Goal: Task Accomplishment & Management: Use online tool/utility

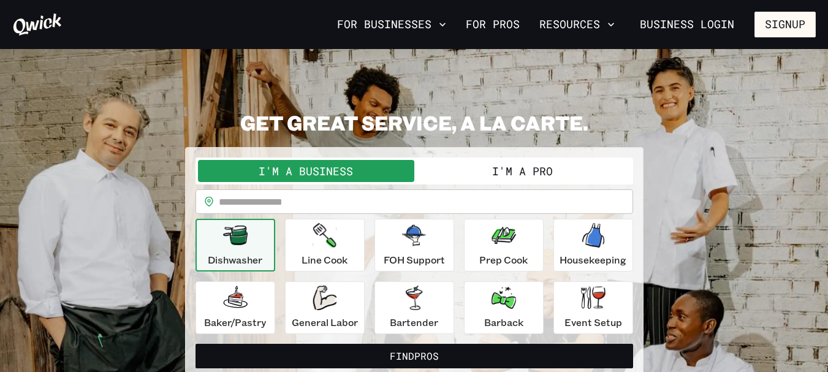
click at [523, 171] on button "I'm a Pro" at bounding box center [522, 171] width 216 height 22
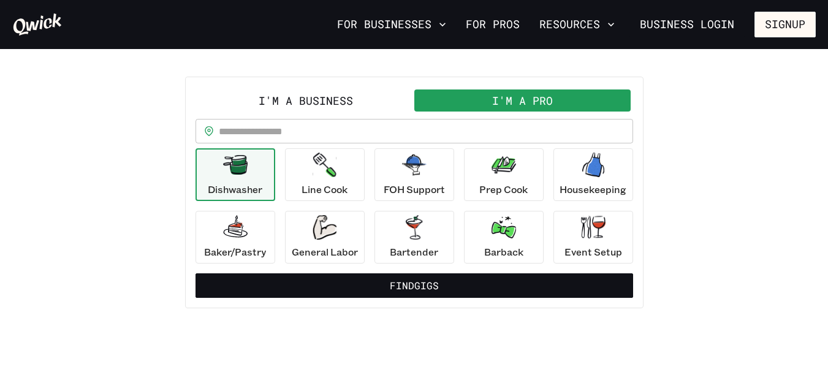
scroll to position [72, 0]
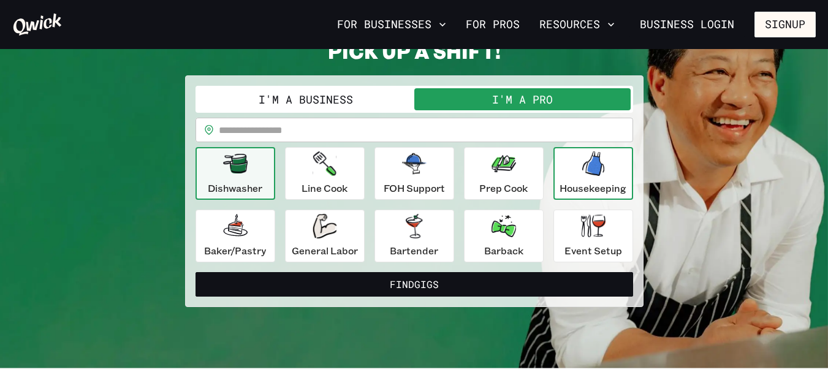
click at [588, 161] on icon "button" at bounding box center [593, 163] width 22 height 25
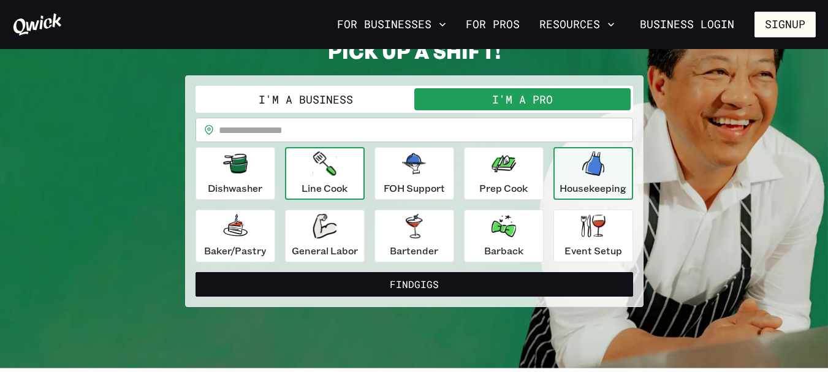
click at [316, 175] on icon "button" at bounding box center [324, 163] width 23 height 25
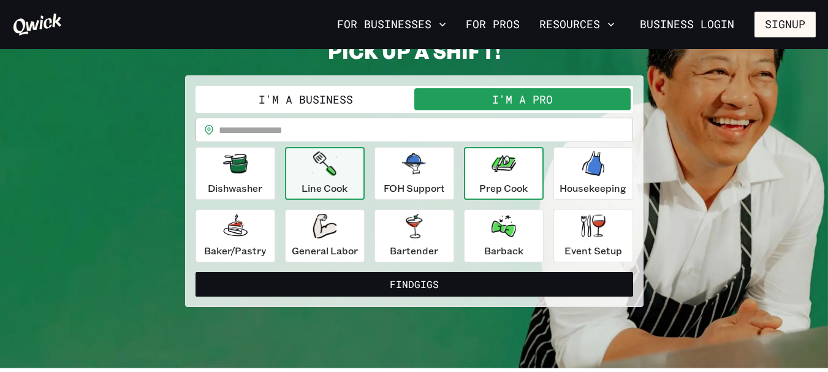
click at [521, 177] on div "Prep Cook" at bounding box center [503, 173] width 48 height 44
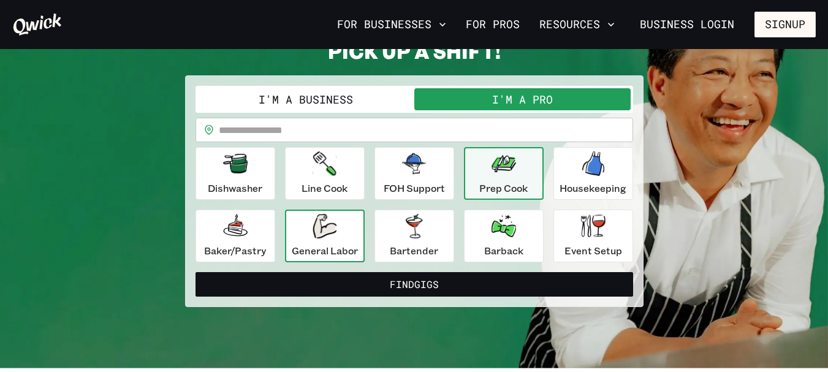
click at [337, 227] on div "General Labor" at bounding box center [325, 236] width 66 height 44
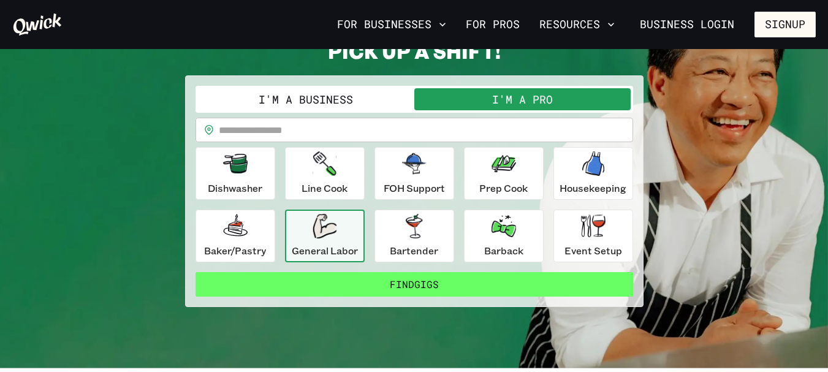
click at [406, 279] on button "Find Gigs" at bounding box center [414, 284] width 438 height 25
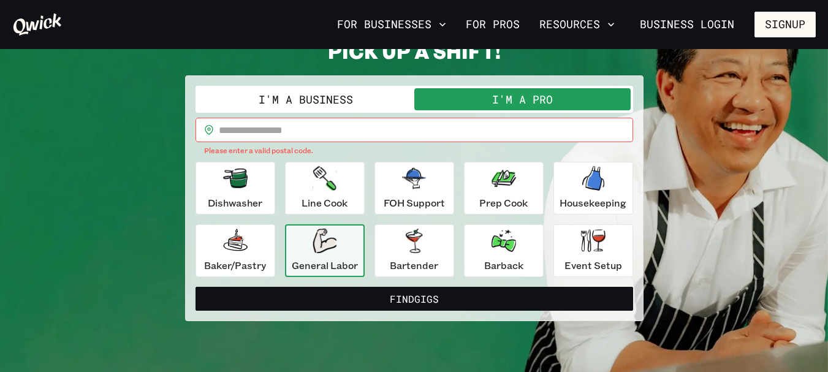
click at [401, 129] on input "text" at bounding box center [426, 130] width 414 height 25
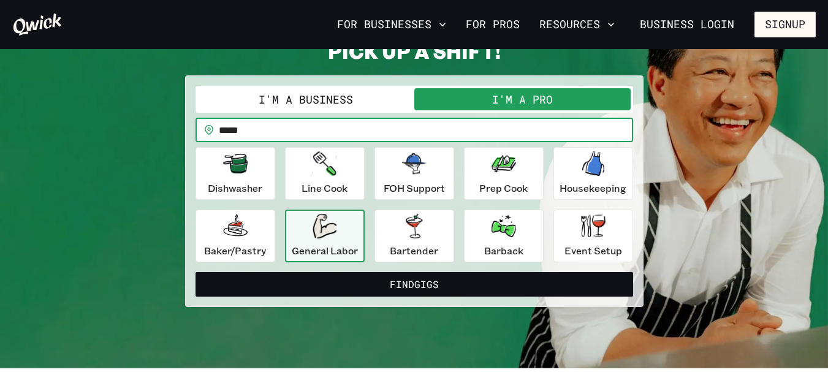
type input "*****"
click at [195, 272] on button "Find Gigs" at bounding box center [414, 284] width 438 height 25
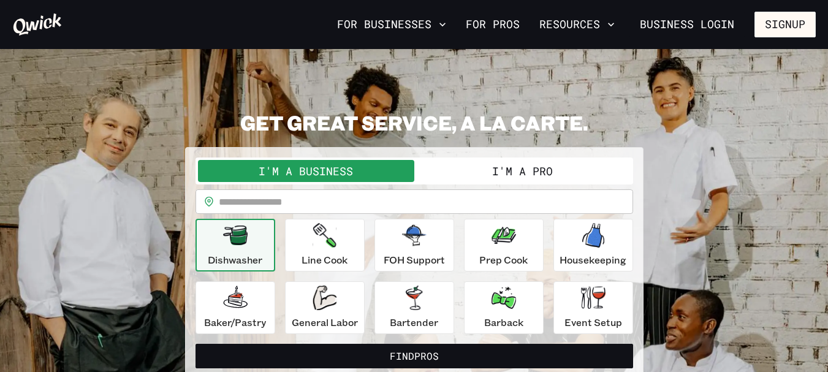
scroll to position [72, 0]
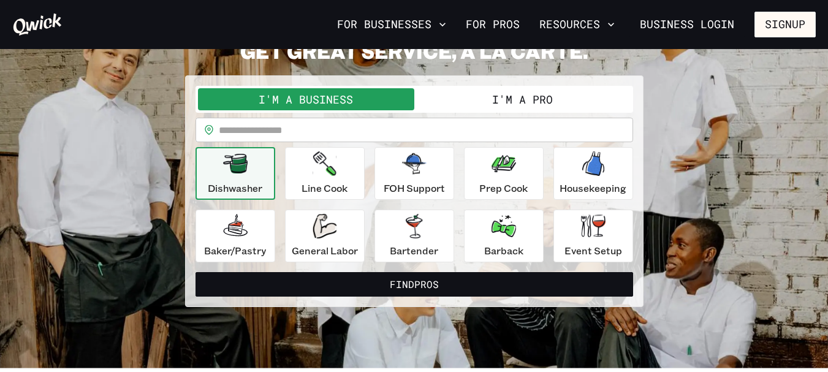
click at [525, 97] on button "I'm a Pro" at bounding box center [522, 99] width 216 height 22
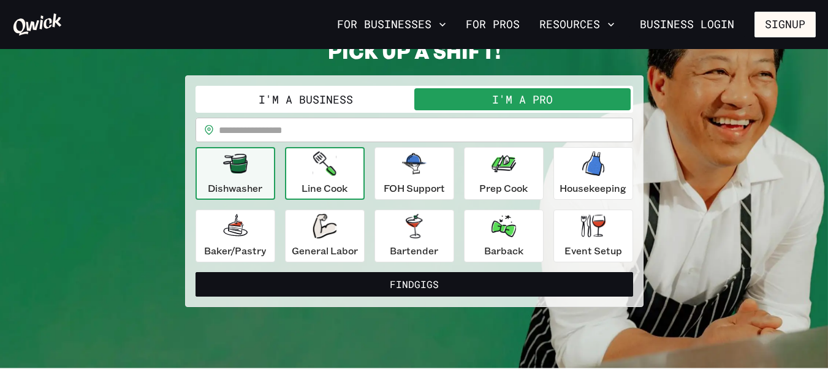
click at [317, 173] on icon "button" at bounding box center [324, 163] width 23 height 25
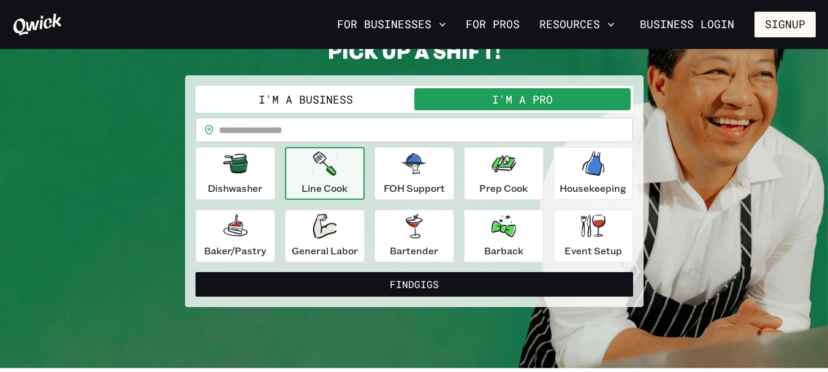
click at [320, 127] on input "text" at bounding box center [426, 130] width 414 height 25
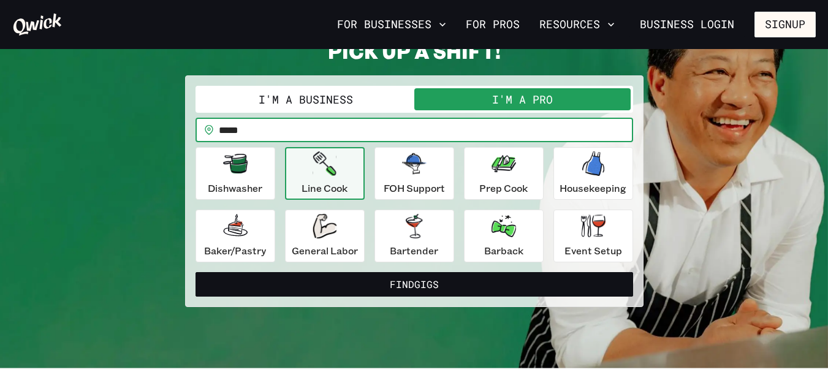
type input "*****"
click at [195, 272] on button "Find Gigs" at bounding box center [414, 284] width 438 height 25
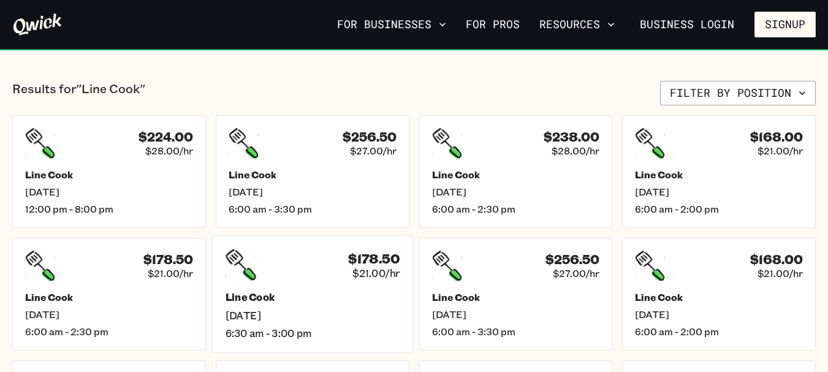
scroll to position [276, 0]
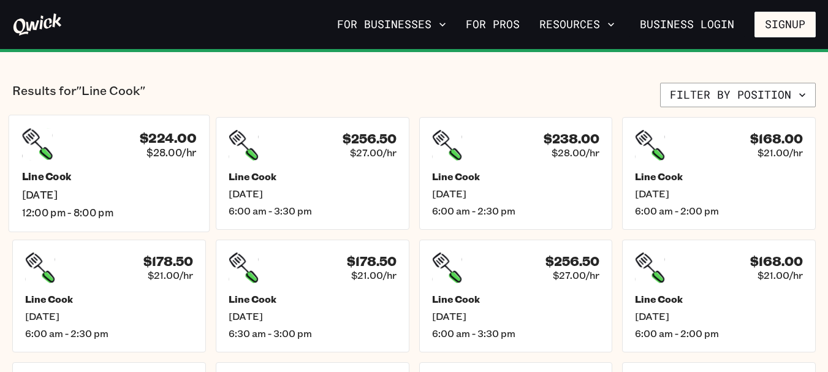
click at [167, 153] on span "$28.00/hr" at bounding box center [171, 152] width 50 height 13
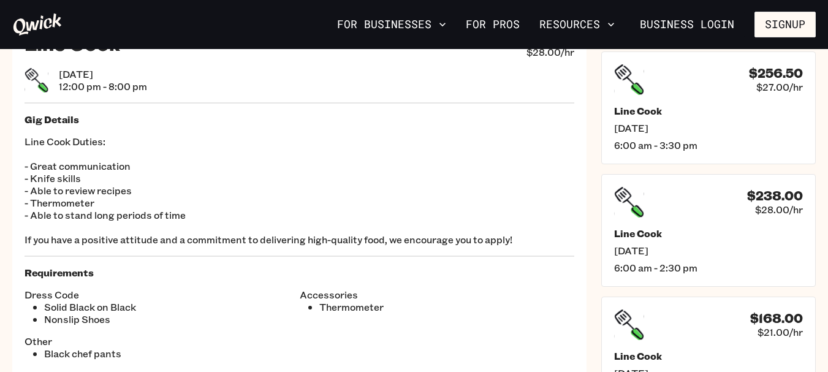
scroll to position [72, 0]
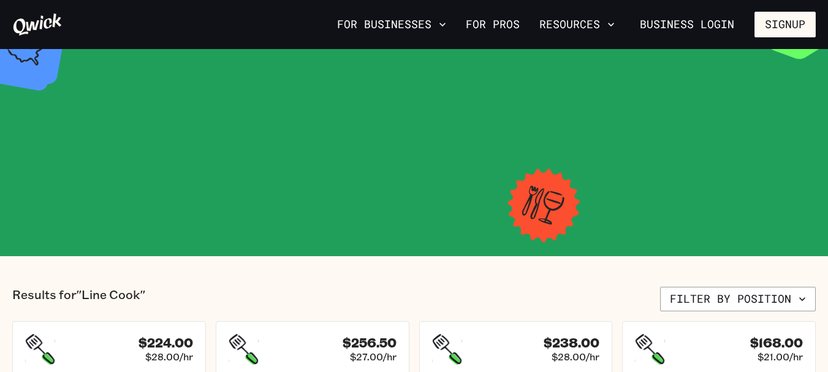
scroll to position [276, 0]
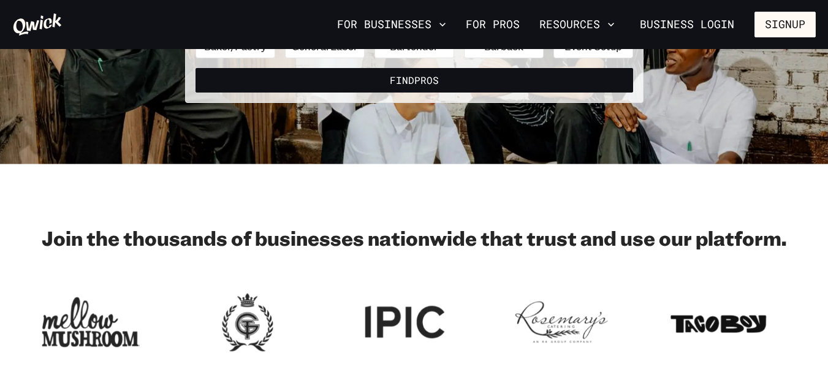
scroll to position [72, 0]
